Goal: Information Seeking & Learning: Find specific fact

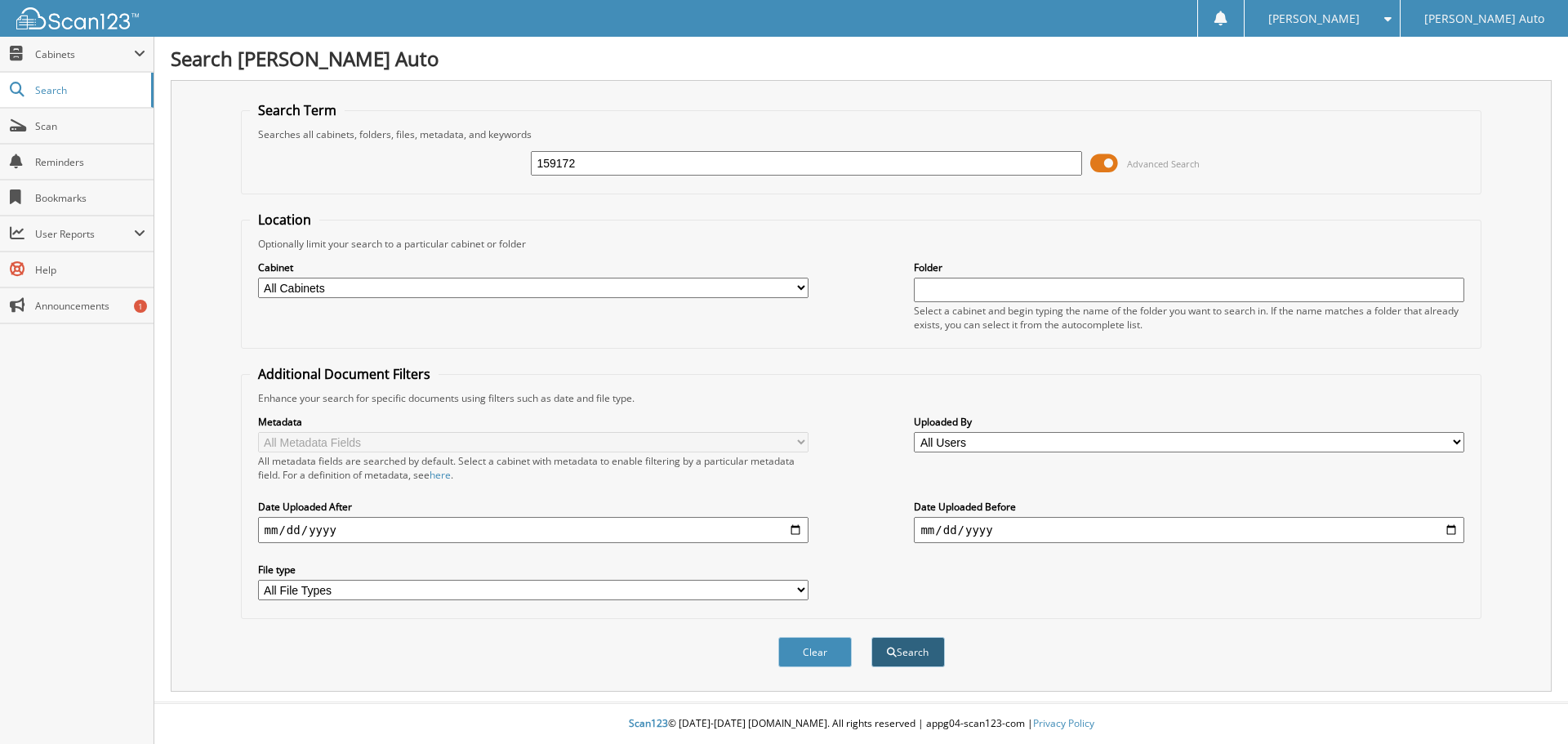
type input "159172"
click at [907, 651] on button "Search" at bounding box center [907, 652] width 73 height 30
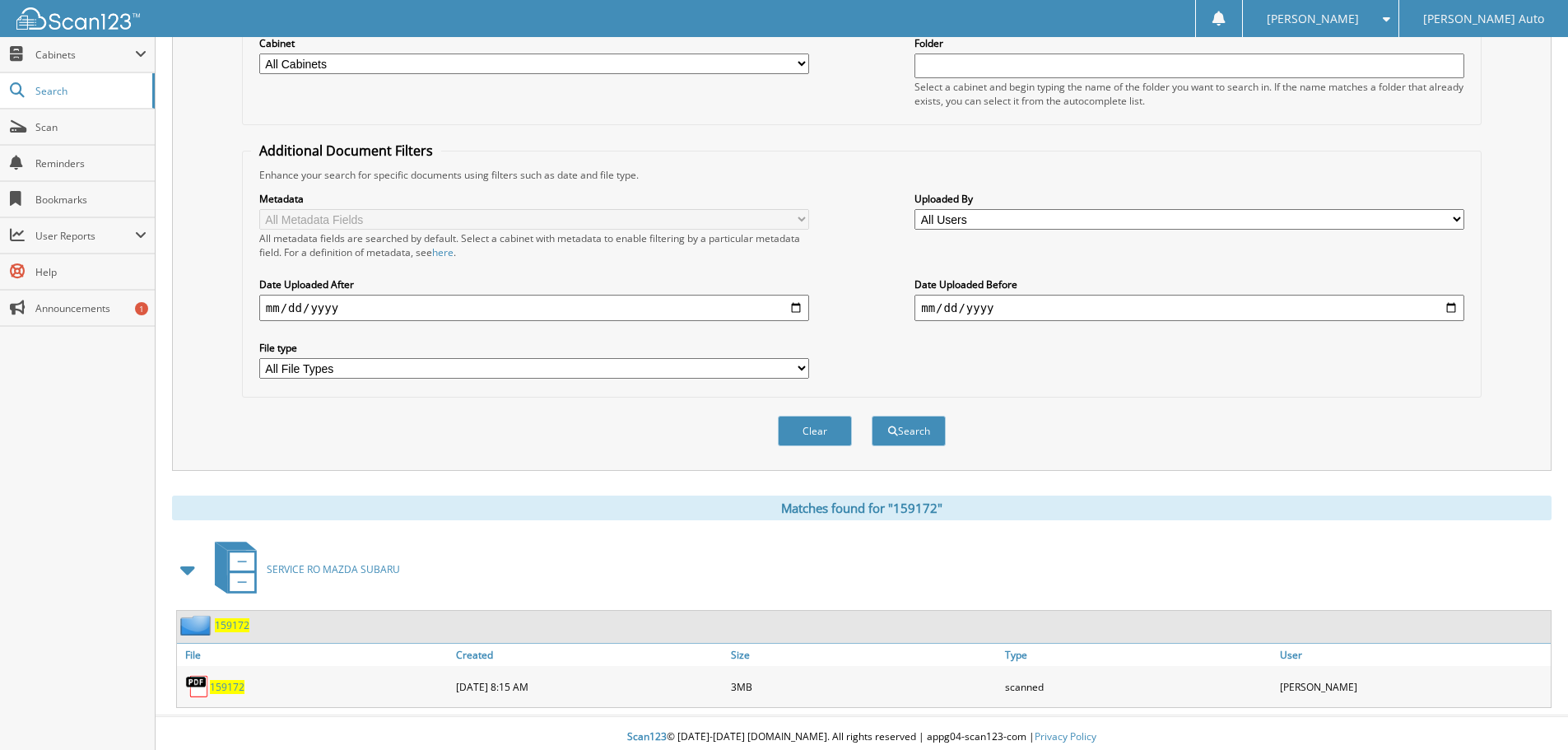
scroll to position [235, 0]
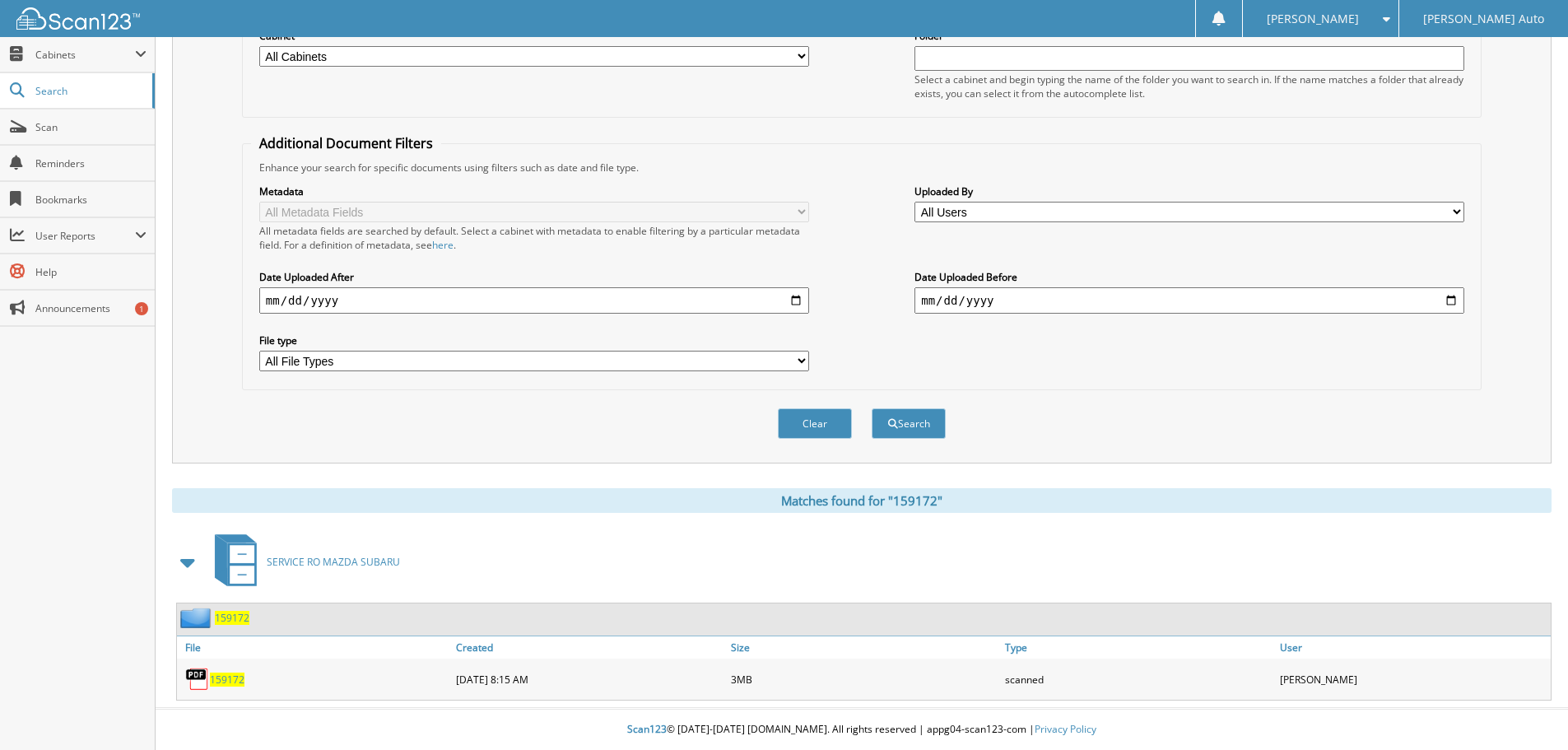
click at [221, 674] on span "159172" at bounding box center [227, 680] width 35 height 14
